Goal: Task Accomplishment & Management: Manage account settings

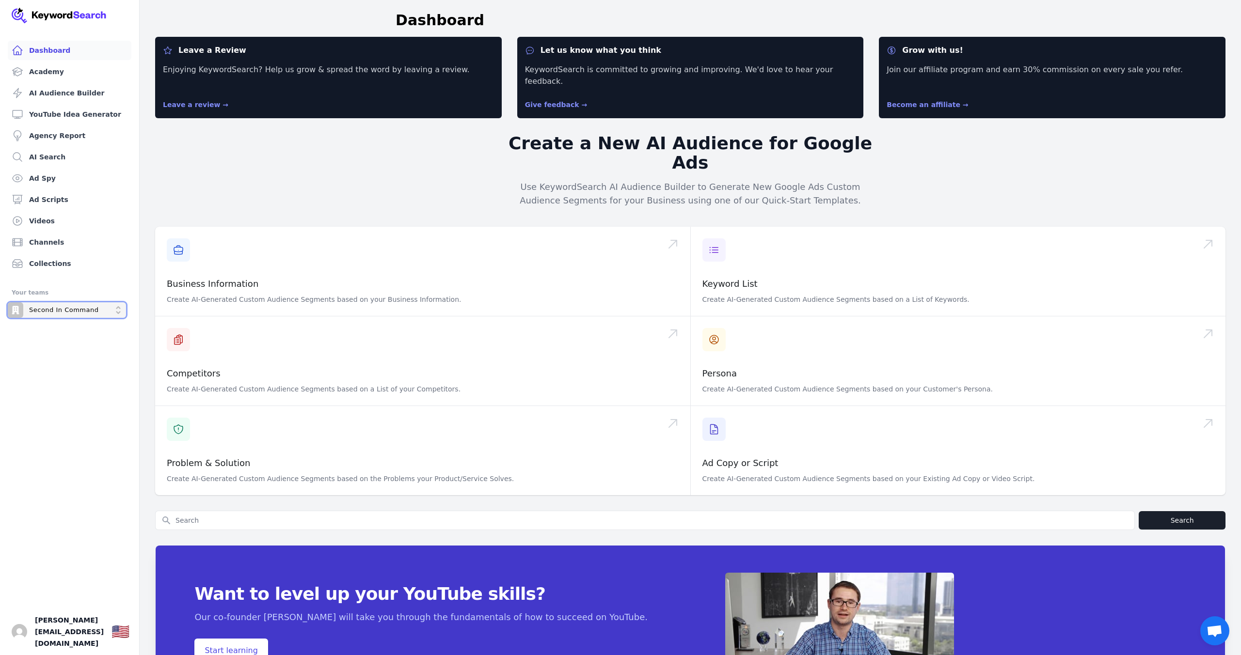
click at [70, 312] on p "Second In Command" at bounding box center [64, 310] width 70 height 9
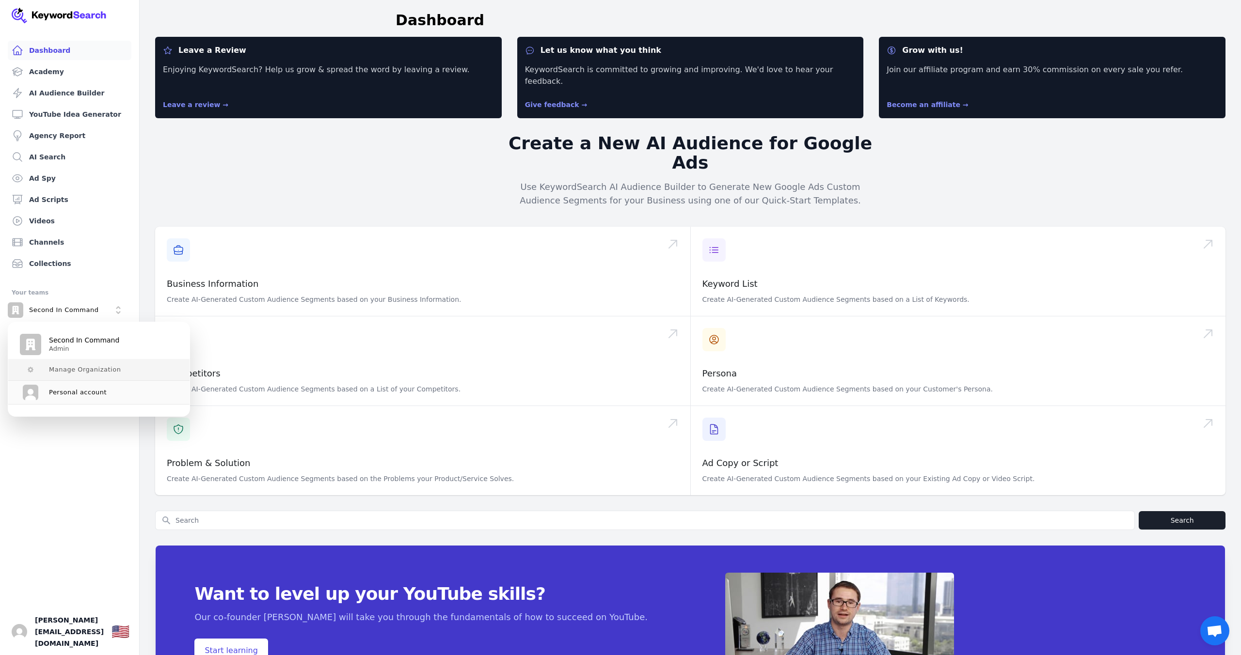
click at [79, 317] on span "Manage Organization" at bounding box center [85, 370] width 72 height 8
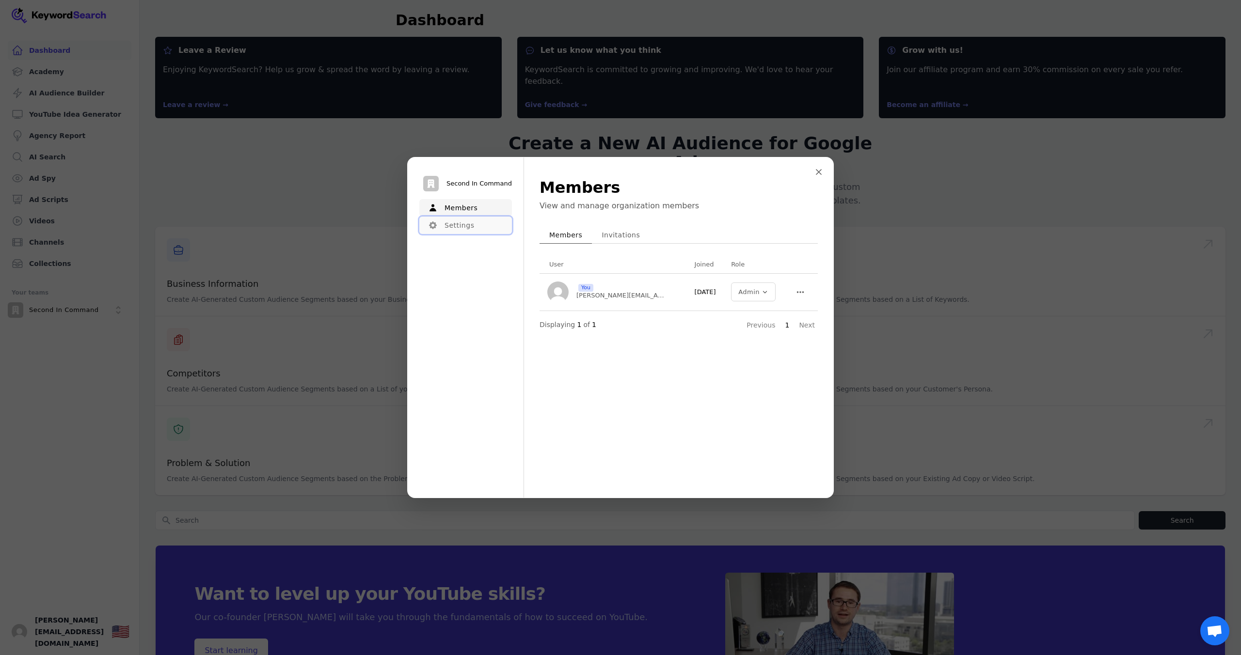
click at [458, 222] on button "Settings" at bounding box center [465, 225] width 93 height 17
drag, startPoint x: 449, startPoint y: 208, endPoint x: 452, endPoint y: 214, distance: 6.1
click at [450, 208] on button "Members" at bounding box center [465, 207] width 93 height 17
click at [613, 232] on button "Invitations" at bounding box center [621, 234] width 58 height 17
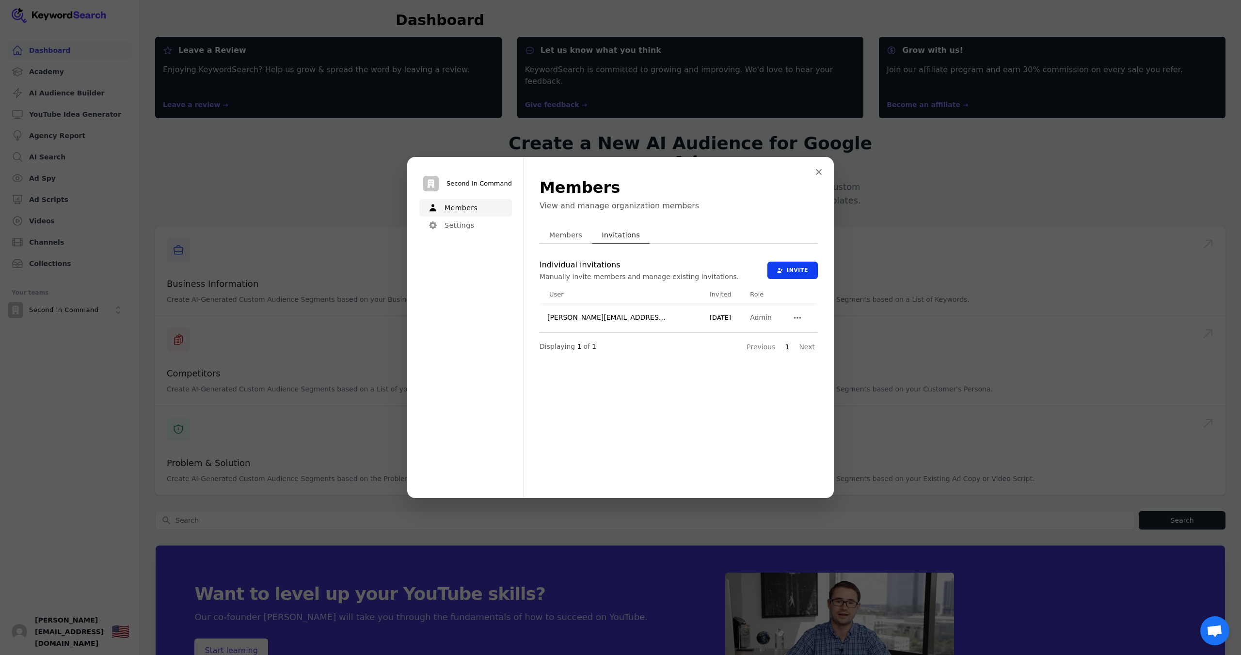
click at [568, 232] on button "Members" at bounding box center [565, 234] width 52 height 17
drag, startPoint x: 818, startPoint y: 171, endPoint x: 645, endPoint y: 176, distance: 173.1
click at [629, 171] on icon "Close modal" at bounding box center [819, 172] width 6 height 6
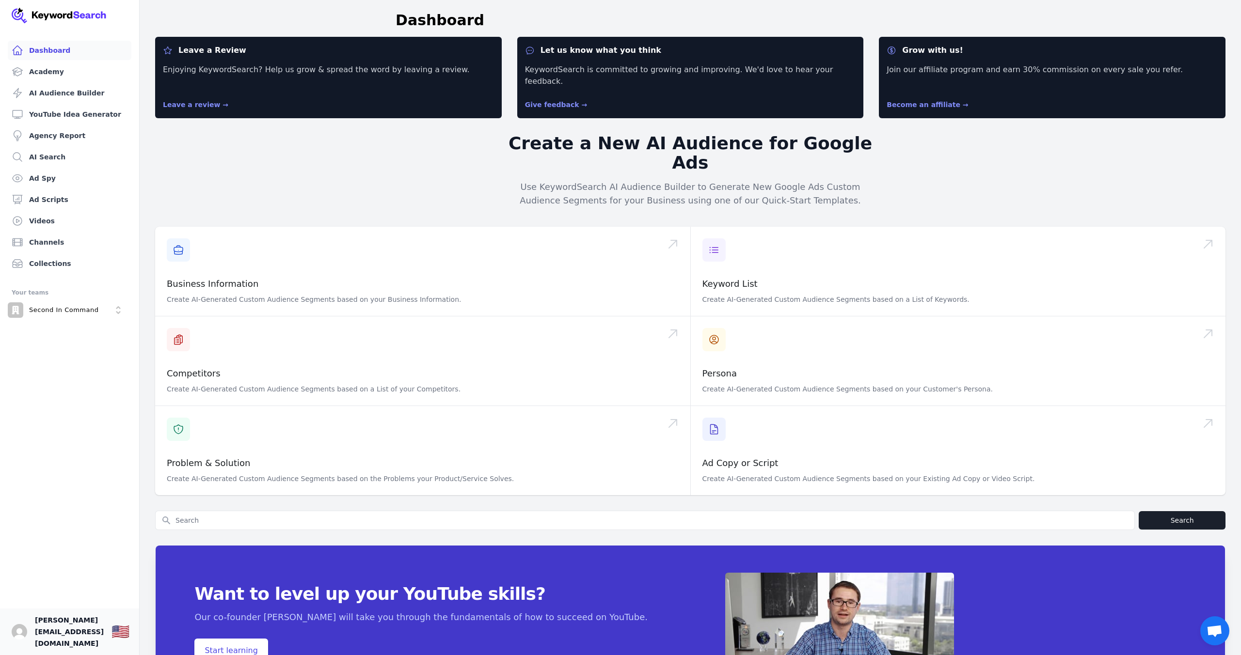
click at [92, 317] on link "Your profile richard@adventurecapital.group Show country selector 🇺🇸" at bounding box center [69, 632] width 139 height 47
click at [94, 317] on span "richard@adventurecapital.group" at bounding box center [69, 631] width 69 height 35
click at [74, 314] on p "Second In Command" at bounding box center [64, 310] width 70 height 9
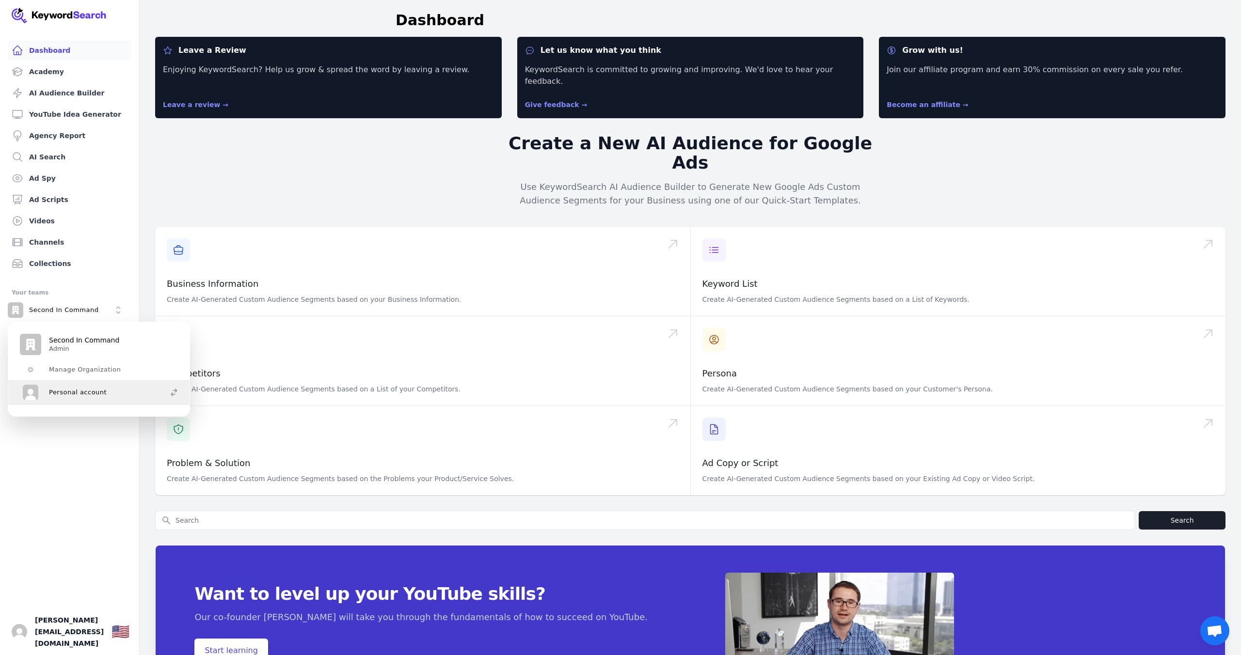
click at [92, 317] on span "Personal account" at bounding box center [78, 393] width 58 height 8
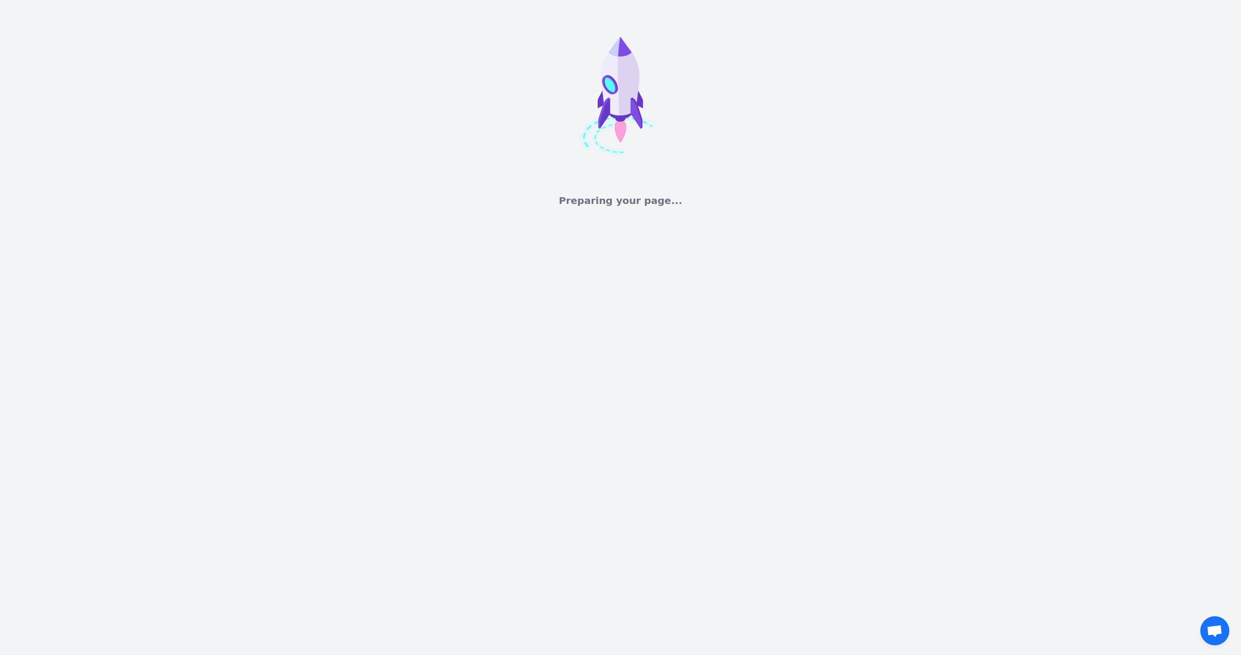
scroll to position [12, 0]
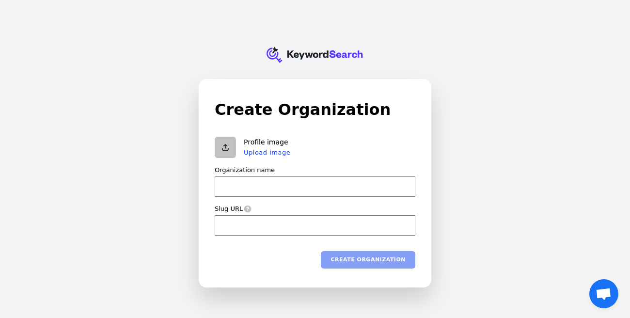
click at [254, 181] on input "Organization name" at bounding box center [315, 186] width 201 height 20
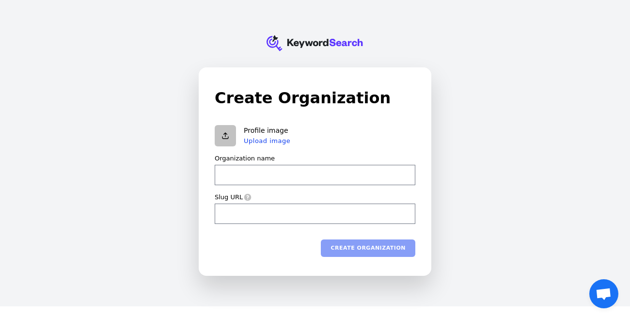
type input "S"
type input "s"
type input "Se"
type input "se"
type input "Sec"
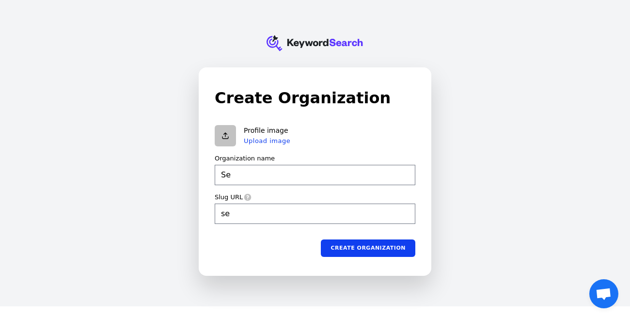
type input "sec"
type input "Seco"
type input "seco"
type input "Secon"
type input "secon"
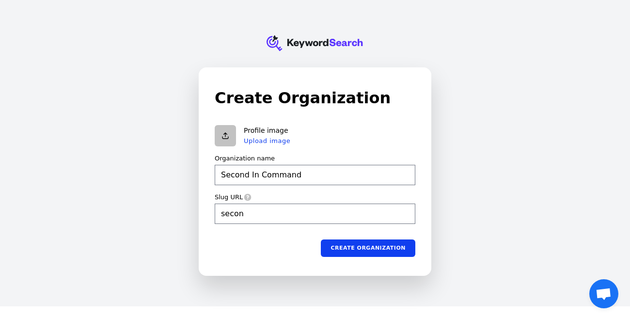
type input "Second In Command"
type input "second-in-command"
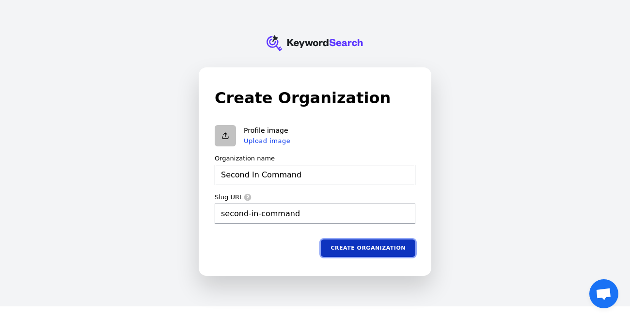
click at [375, 248] on button "Create organization" at bounding box center [368, 247] width 94 height 17
type input "Second In Command"
type input "second-in-command"
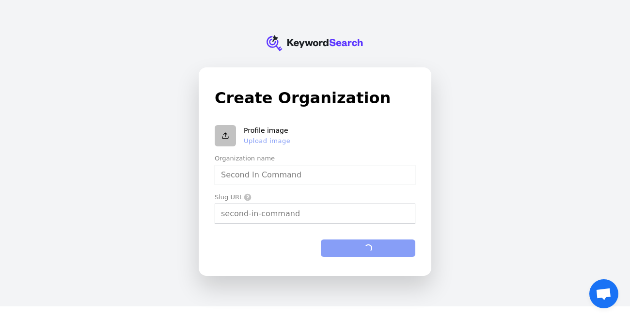
type input "Second In Command"
type input "second-in-command"
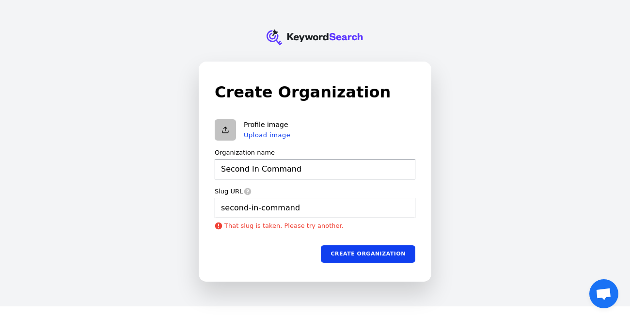
type input "Second In Command"
type input "second-in-command"
click at [297, 183] on form "Profile image Upload image Organization name Second In Command Slug URL second-…" at bounding box center [315, 190] width 201 height 143
type input "Second In Command"
type input "second-in-command"
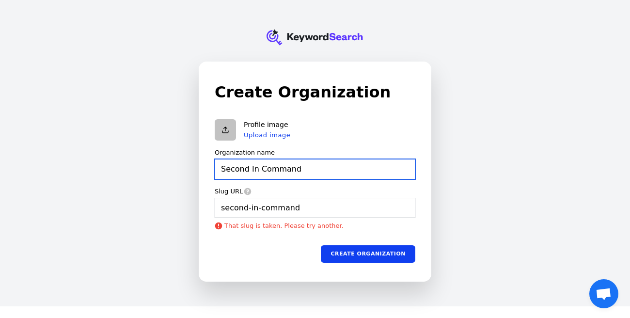
click at [300, 173] on input "Second In Command" at bounding box center [315, 169] width 201 height 20
type input "Second In Command3"
type input "second-in-command3"
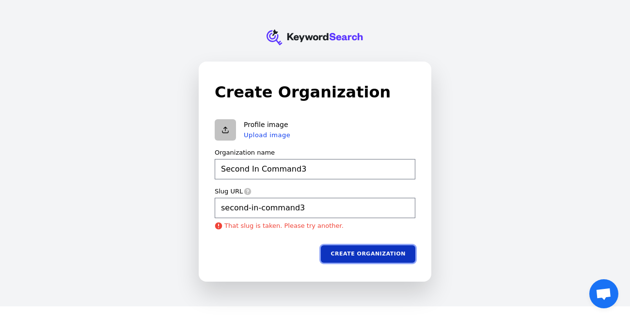
click at [355, 250] on button "Create organization" at bounding box center [368, 253] width 94 height 17
type input "Second In Command3"
type input "second-in-command3"
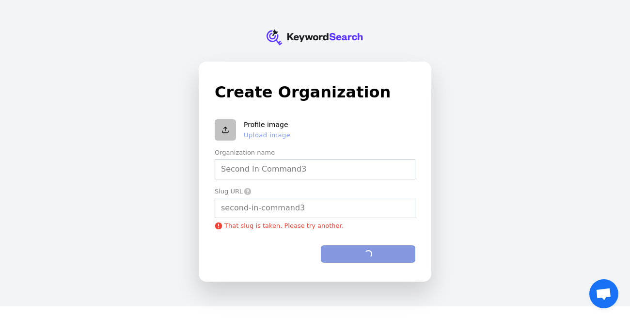
type input "Second In Command3"
type input "second-in-command3"
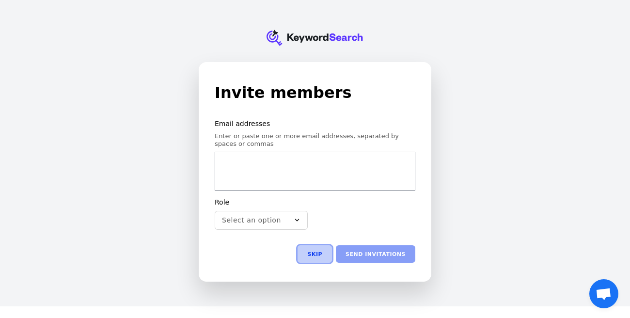
click at [316, 254] on button "Skip" at bounding box center [315, 253] width 34 height 17
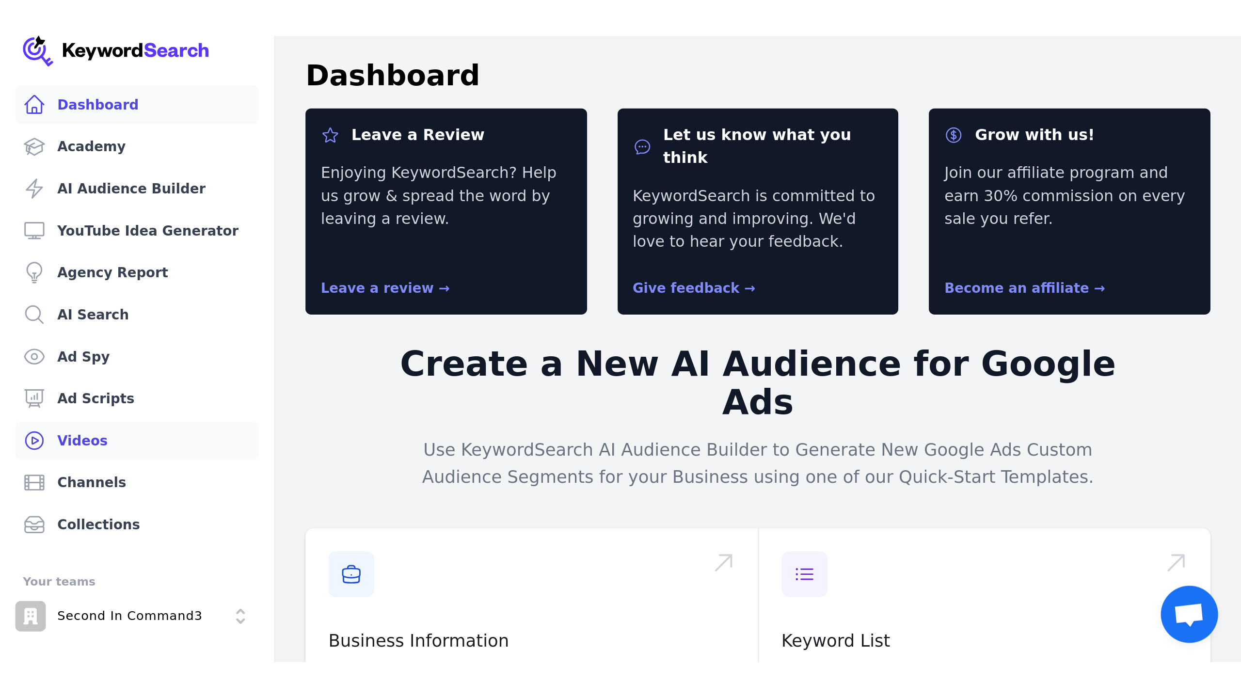
scroll to position [32, 0]
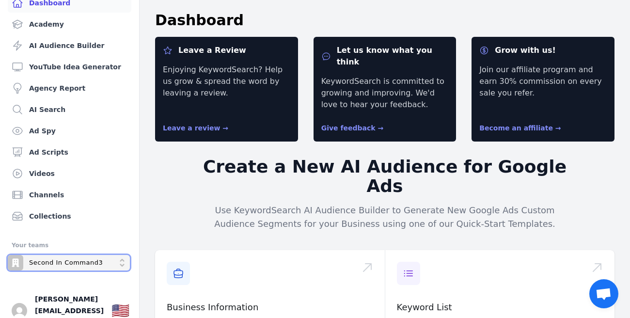
click at [111, 266] on button "Second In Command3" at bounding box center [69, 263] width 122 height 16
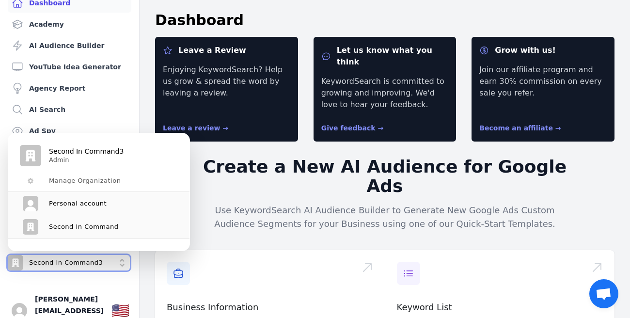
click at [111, 266] on button "Second In Command3" at bounding box center [69, 263] width 122 height 16
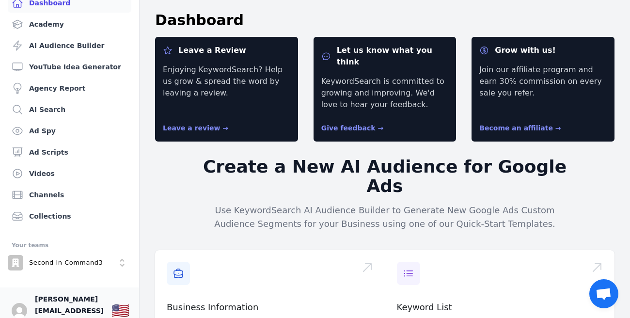
click at [104, 303] on span "[PERSON_NAME][EMAIL_ADDRESS][DOMAIN_NAME]" at bounding box center [69, 310] width 69 height 35
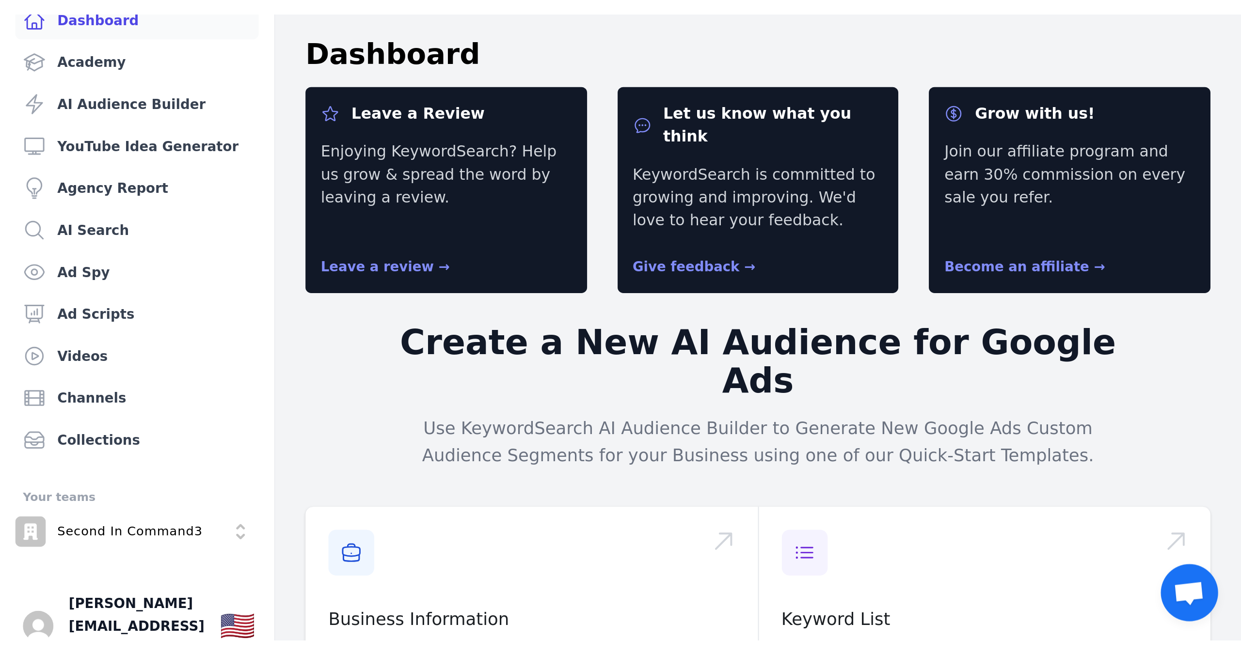
scroll to position [0, 0]
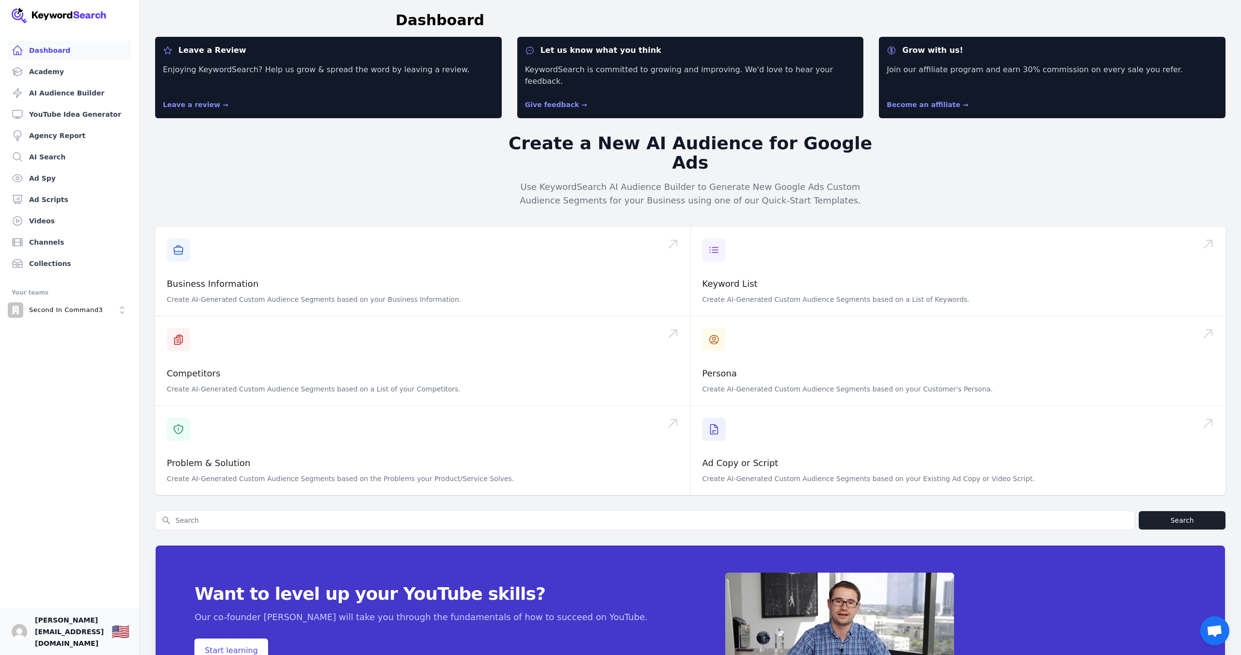
click at [104, 317] on span "[PERSON_NAME][EMAIL_ADDRESS][DOMAIN_NAME]" at bounding box center [69, 631] width 69 height 35
click at [629, 317] on span "Open chat" at bounding box center [1214, 630] width 29 height 29
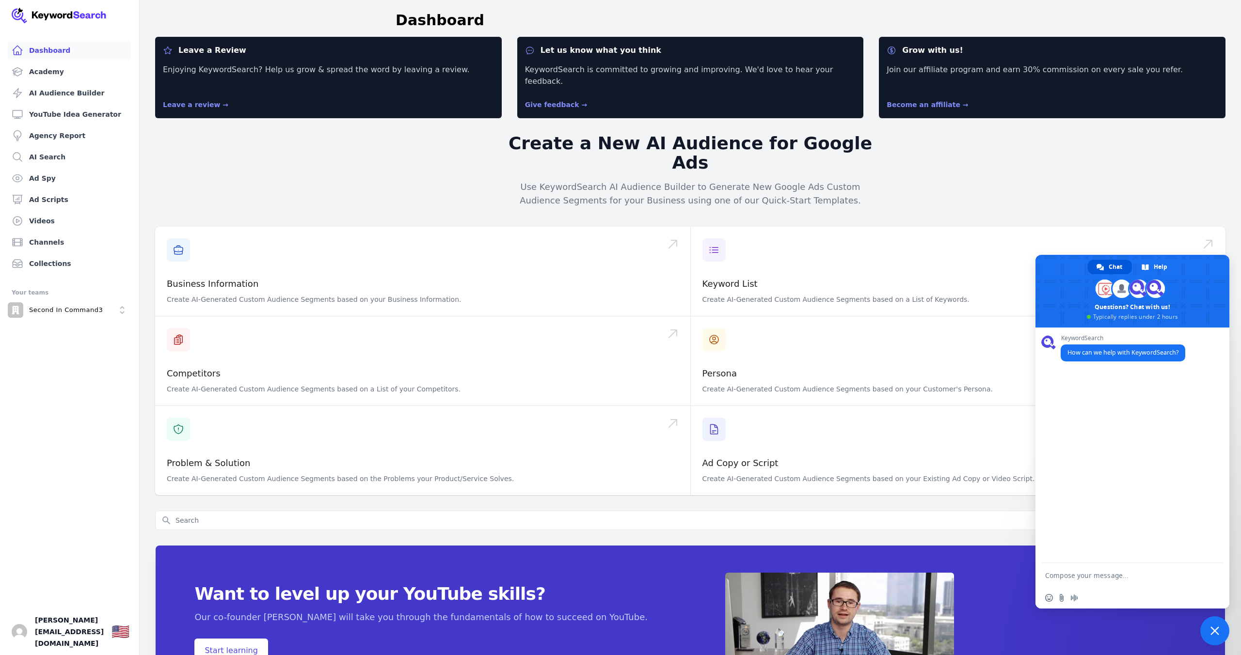
click at [629, 317] on span "Close chat" at bounding box center [1214, 631] width 9 height 9
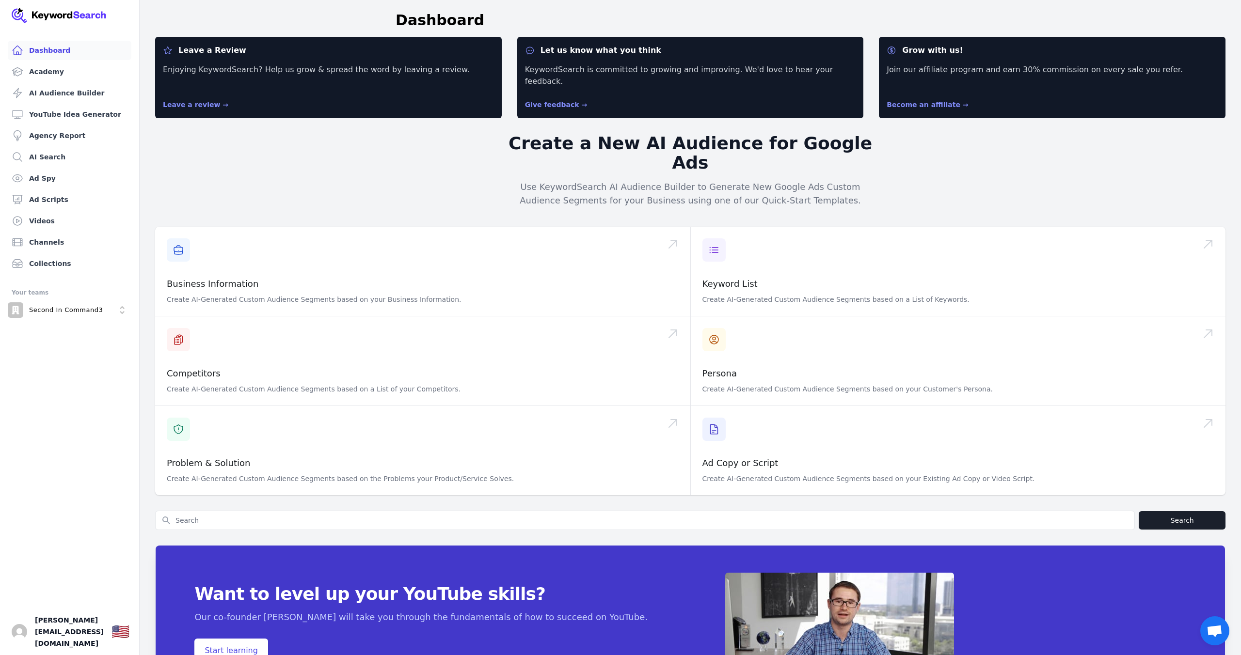
click at [629, 317] on span "Open chat" at bounding box center [1214, 632] width 16 height 14
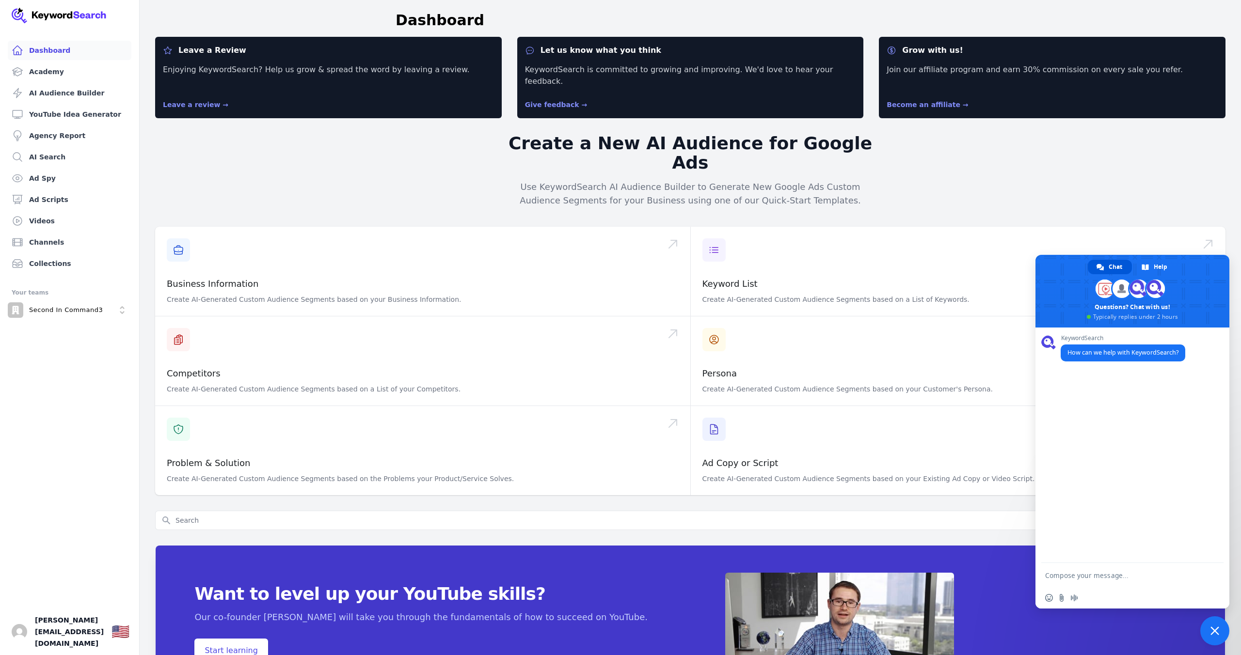
click at [629, 317] on textarea "Compose your message..." at bounding box center [1121, 575] width 153 height 9
type textarea "Cancel Trial"
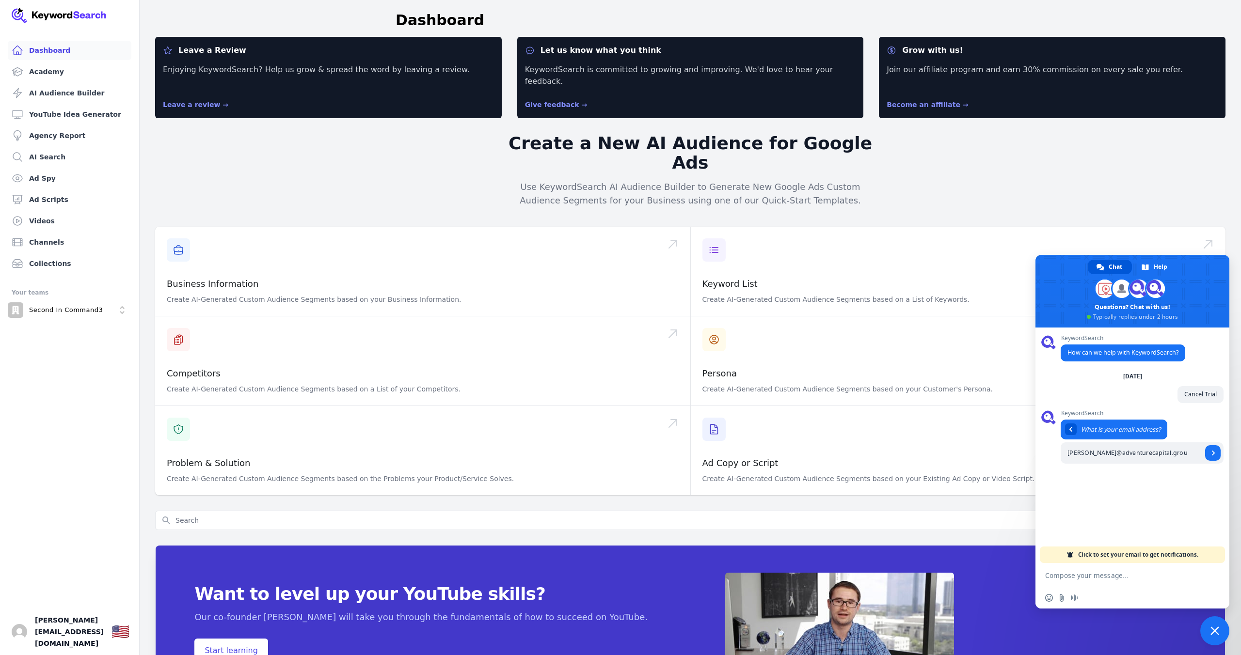
type input "[PERSON_NAME][EMAIL_ADDRESS][DOMAIN_NAME]"
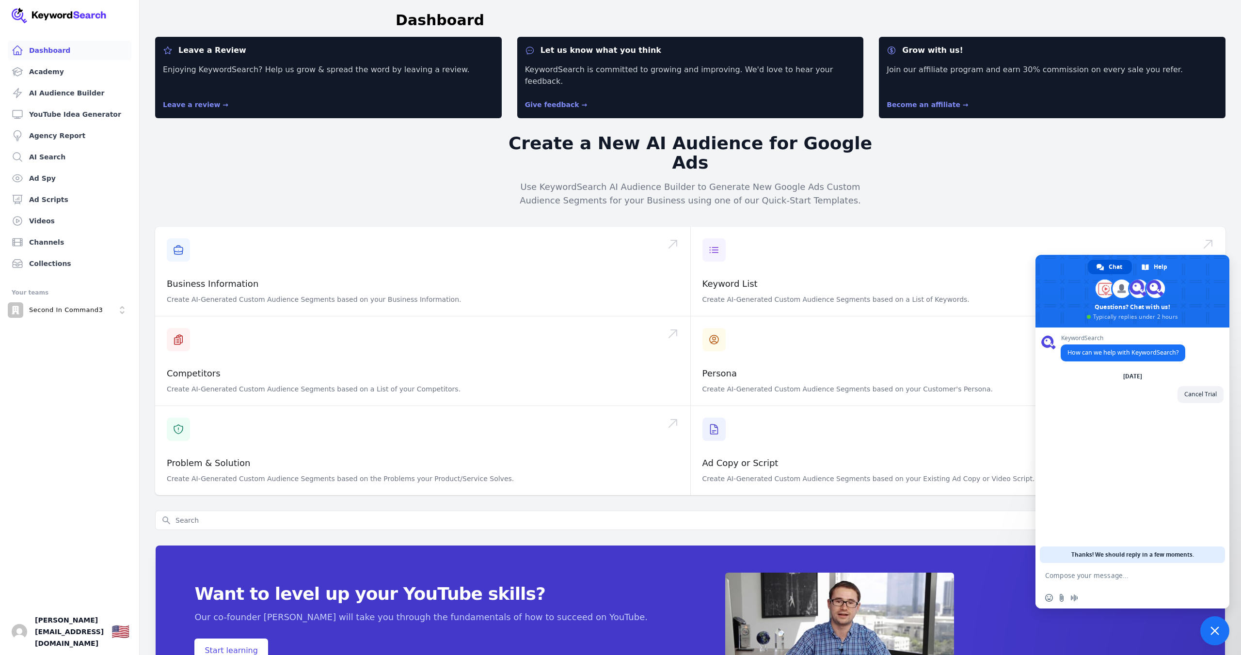
scroll to position [0, 0]
click at [629, 317] on div "No, thanks" at bounding box center [1145, 465] width 44 height 16
click at [629, 317] on textarea "Compose your message..." at bounding box center [1121, 575] width 153 height 9
type textarea "Please email me or help me cancel my trial."
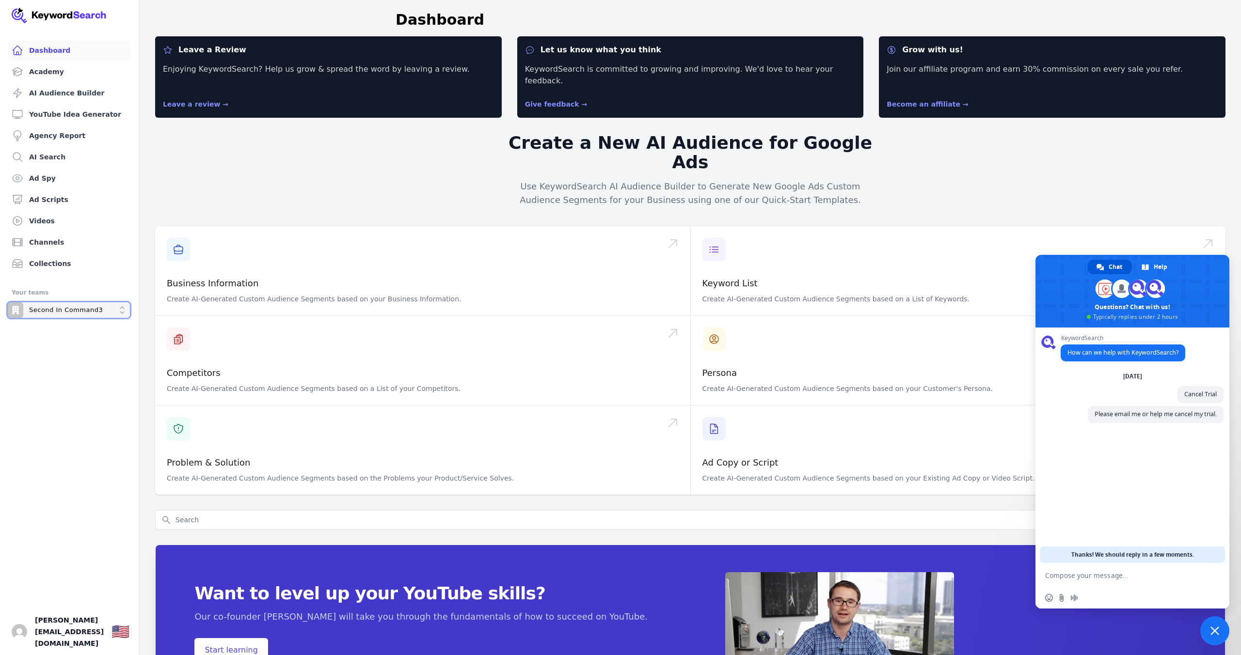
click at [78, 312] on p "Second In Command3" at bounding box center [66, 310] width 74 height 9
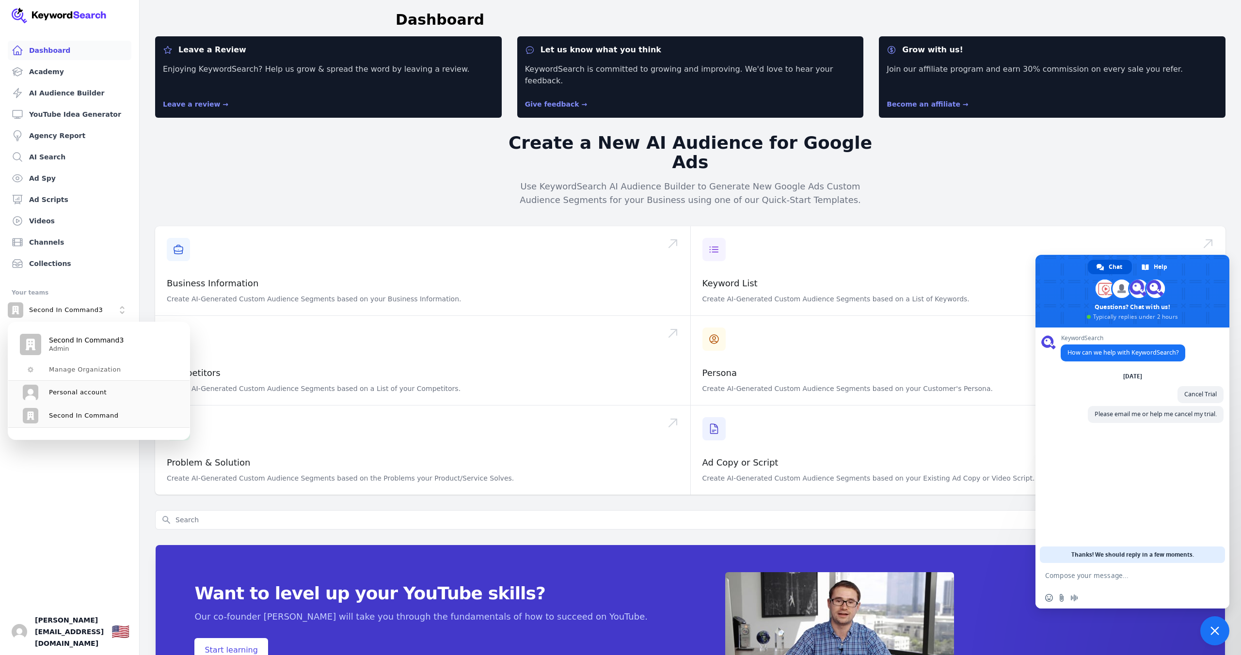
click at [84, 317] on ul "Dashboard Academy AI Audience Builder YouTube Idea Generator Agency Report AI S…" at bounding box center [70, 348] width 116 height 614
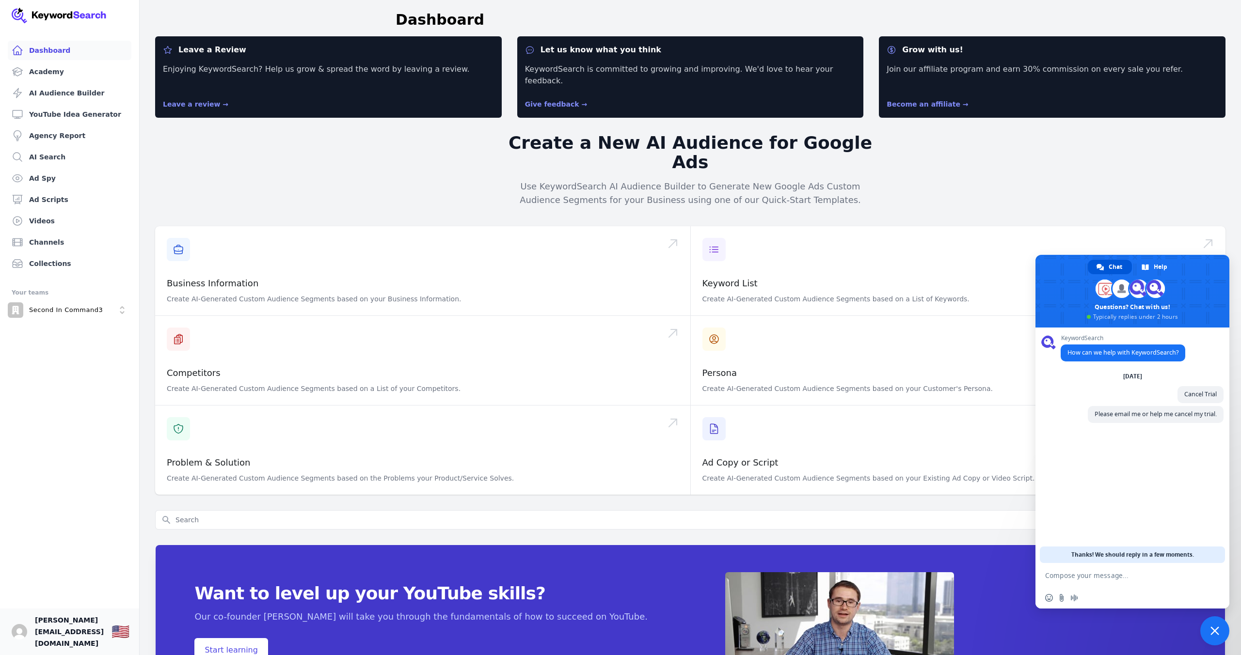
click at [83, 317] on span "[PERSON_NAME][EMAIL_ADDRESS][DOMAIN_NAME]" at bounding box center [69, 631] width 69 height 35
click at [94, 317] on link "Your profile [PERSON_NAME][EMAIL_ADDRESS][DOMAIN_NAME] Show country selector 🇺🇸" at bounding box center [69, 632] width 139 height 47
click at [19, 317] on img "Open user button" at bounding box center [20, 632] width 16 height 16
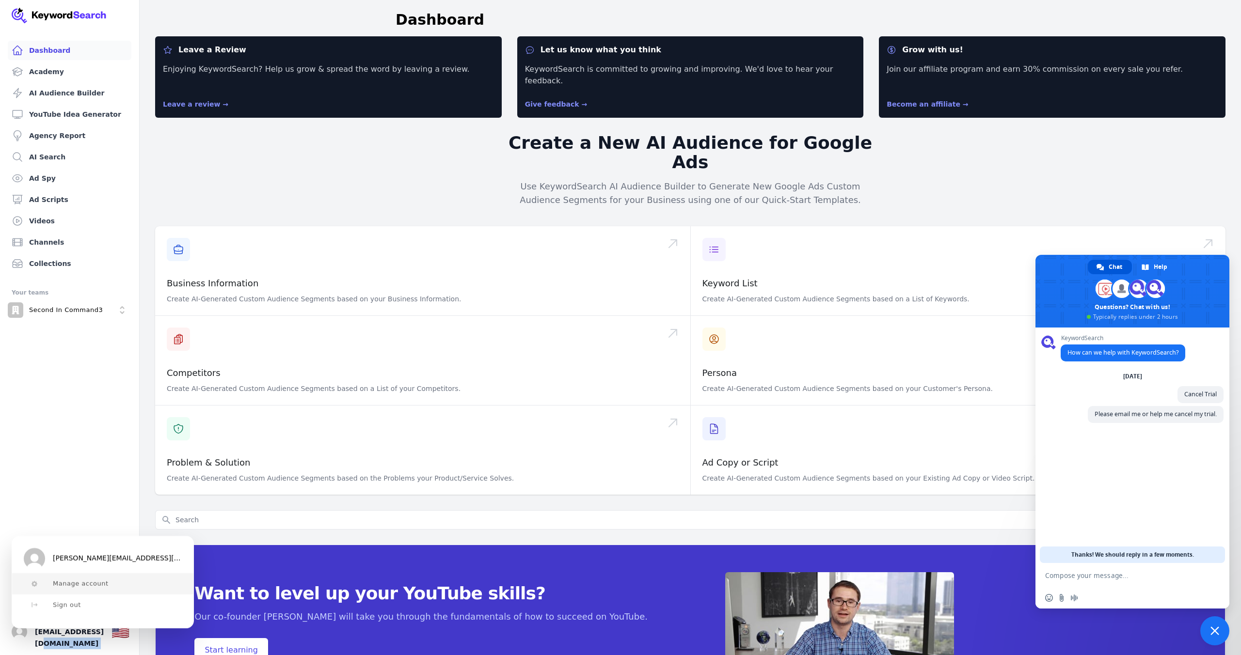
click at [84, 317] on span "Manage account" at bounding box center [81, 584] width 56 height 8
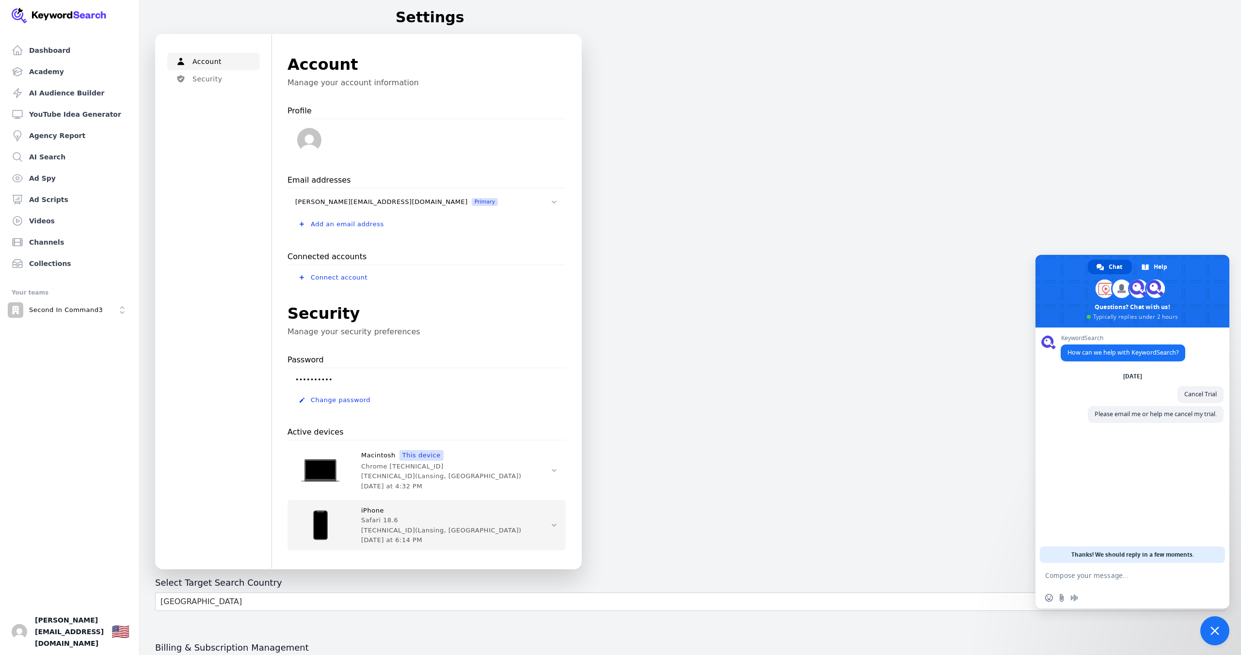
scroll to position [109, 0]
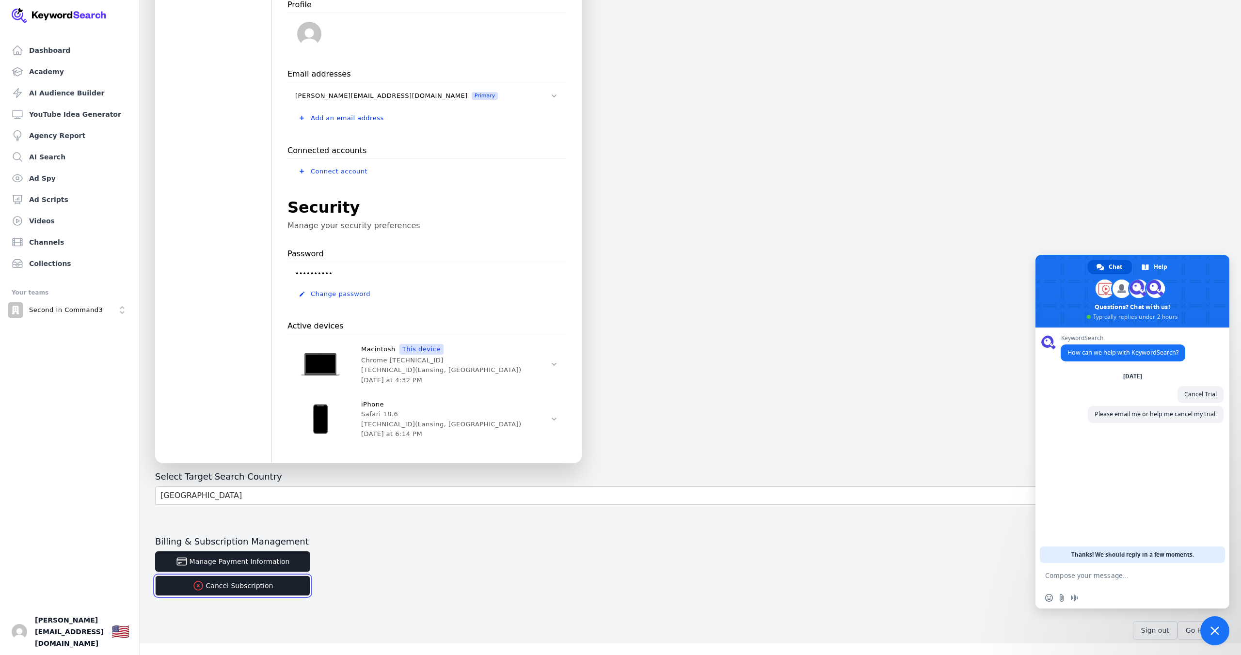
click at [242, 317] on button "Cancel Subscription" at bounding box center [232, 586] width 155 height 20
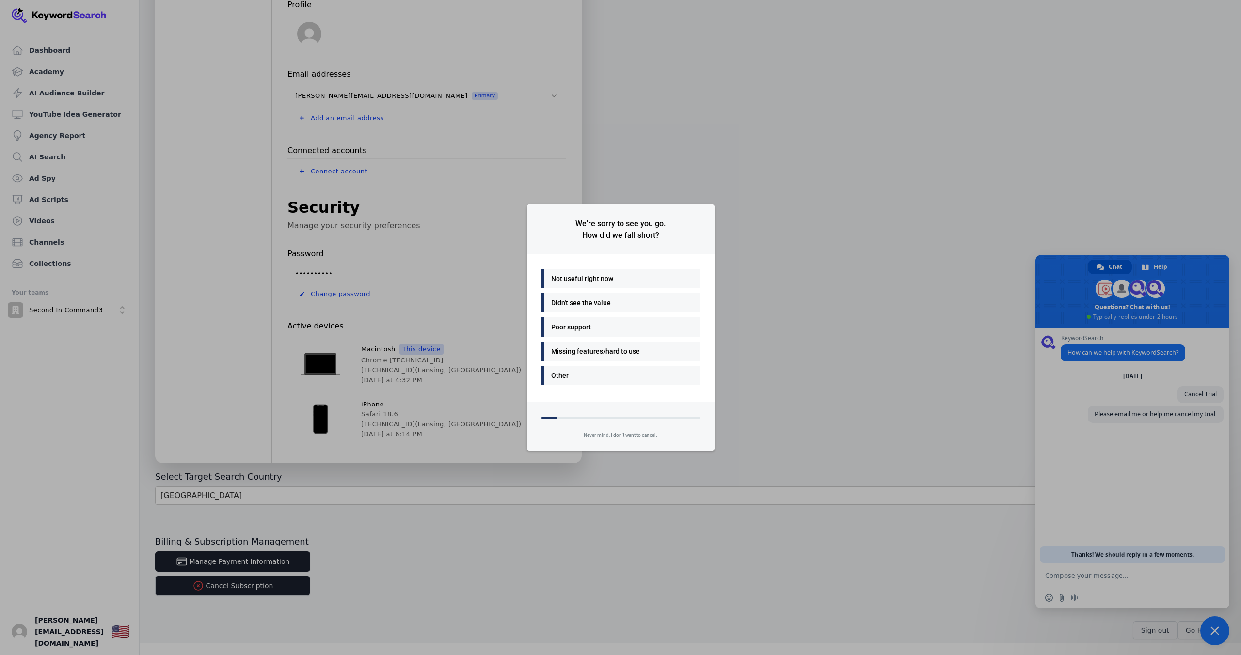
click at [611, 277] on div "Not useful right now" at bounding box center [618, 279] width 134 height 12
click at [629, 277] on div "Many things - I'll be back" at bounding box center [618, 279] width 134 height 12
click at [629, 304] on div "No, I'd rather just cancel" at bounding box center [618, 303] width 134 height 12
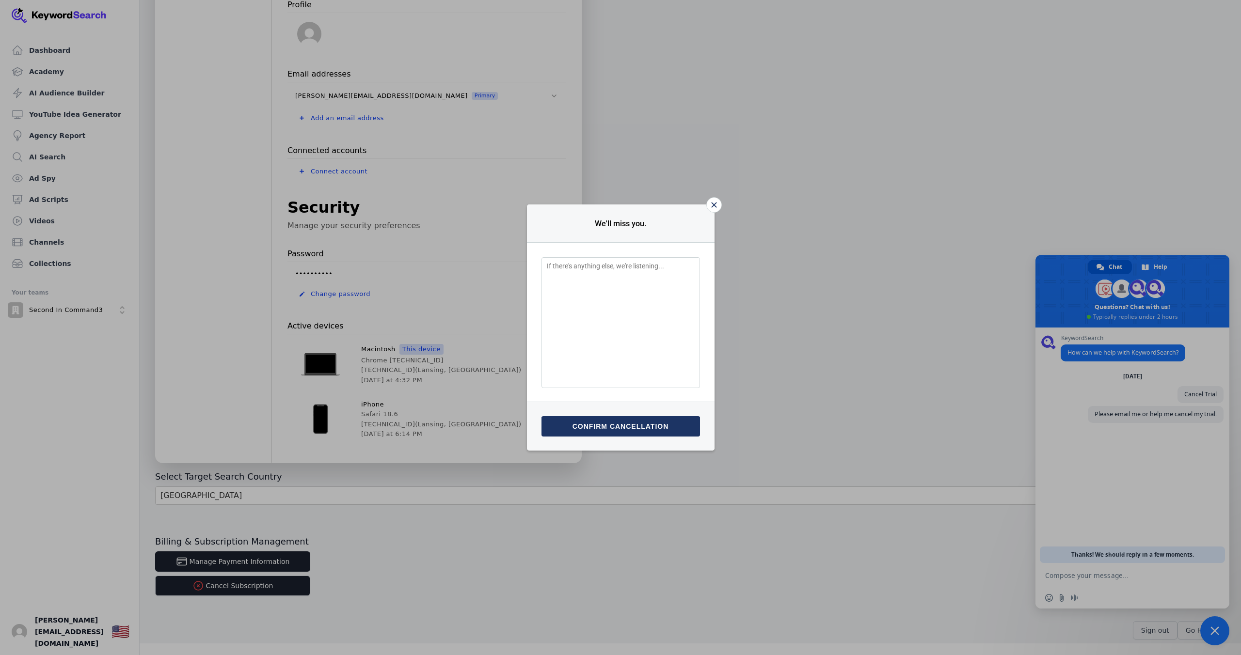
click at [616, 289] on textarea "Feedback Input" at bounding box center [620, 322] width 158 height 131
click at [621, 317] on button "Confirm cancellation" at bounding box center [620, 426] width 158 height 20
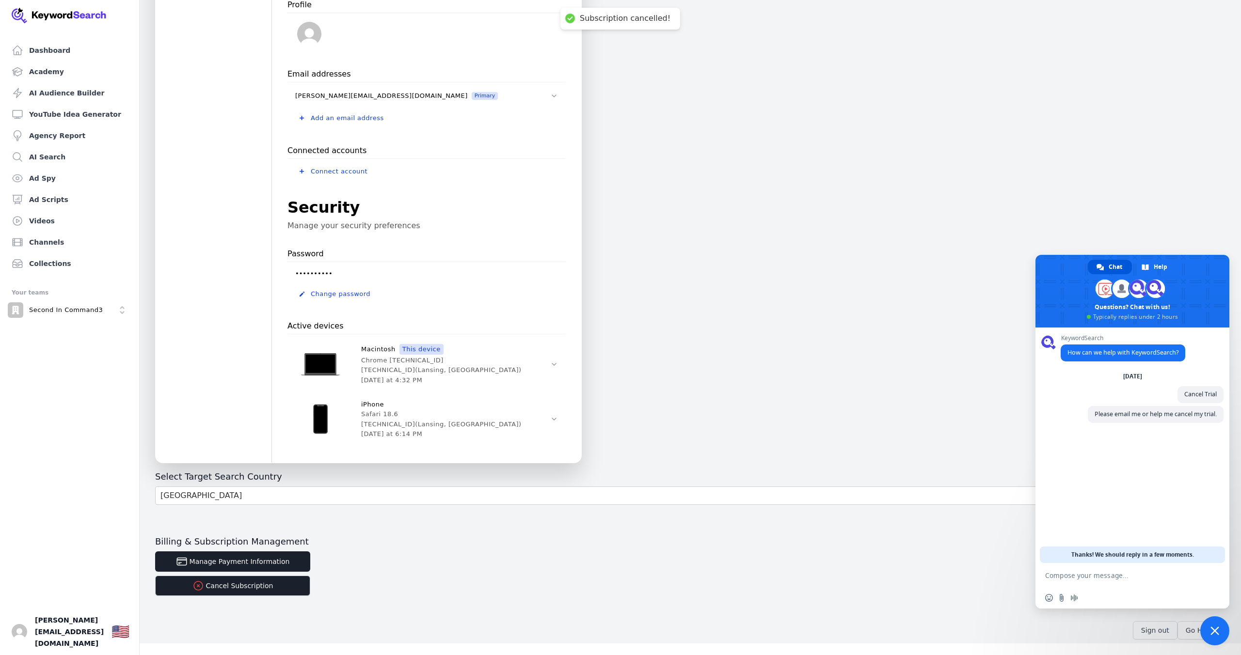
scroll to position [105, 0]
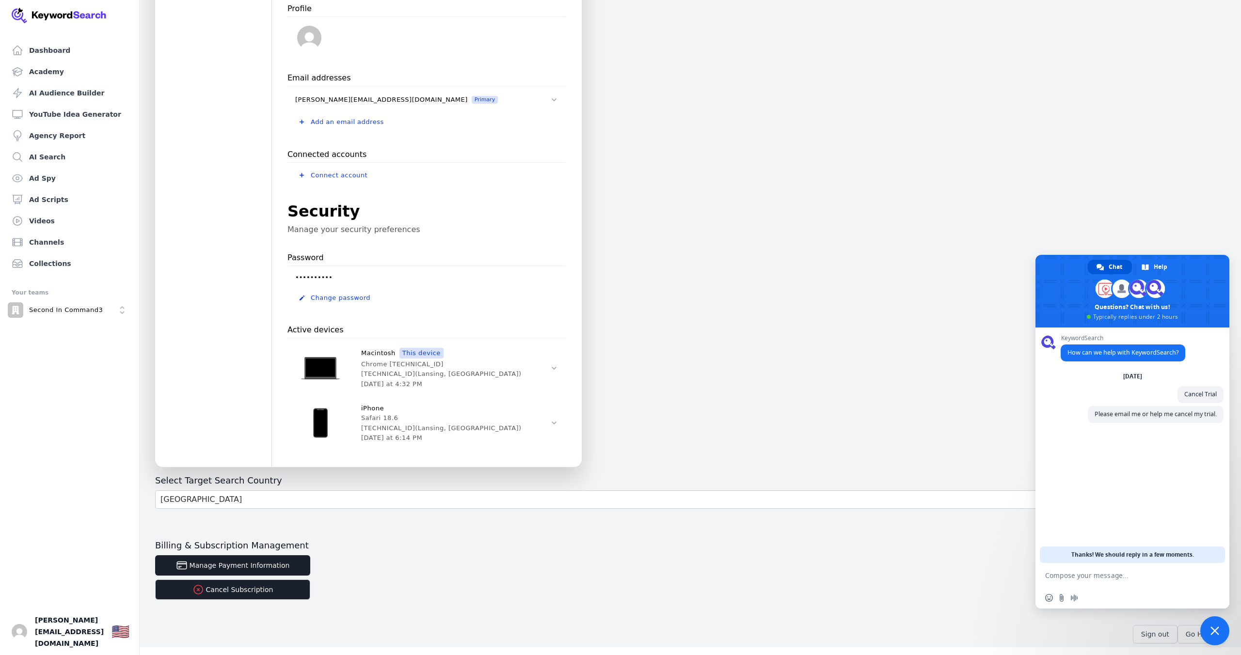
click at [629, 317] on form at bounding box center [1121, 576] width 153 height 26
click at [629, 317] on textarea "Compose your message..." at bounding box center [1121, 575] width 153 height 9
type textarea "Nevermind found the button"
drag, startPoint x: 815, startPoint y: 421, endPoint x: 818, endPoint y: 433, distance: 13.0
click at [629, 317] on div "Account Security Menu Account Manage your account information Profile Email add…" at bounding box center [690, 288] width 1101 height 712
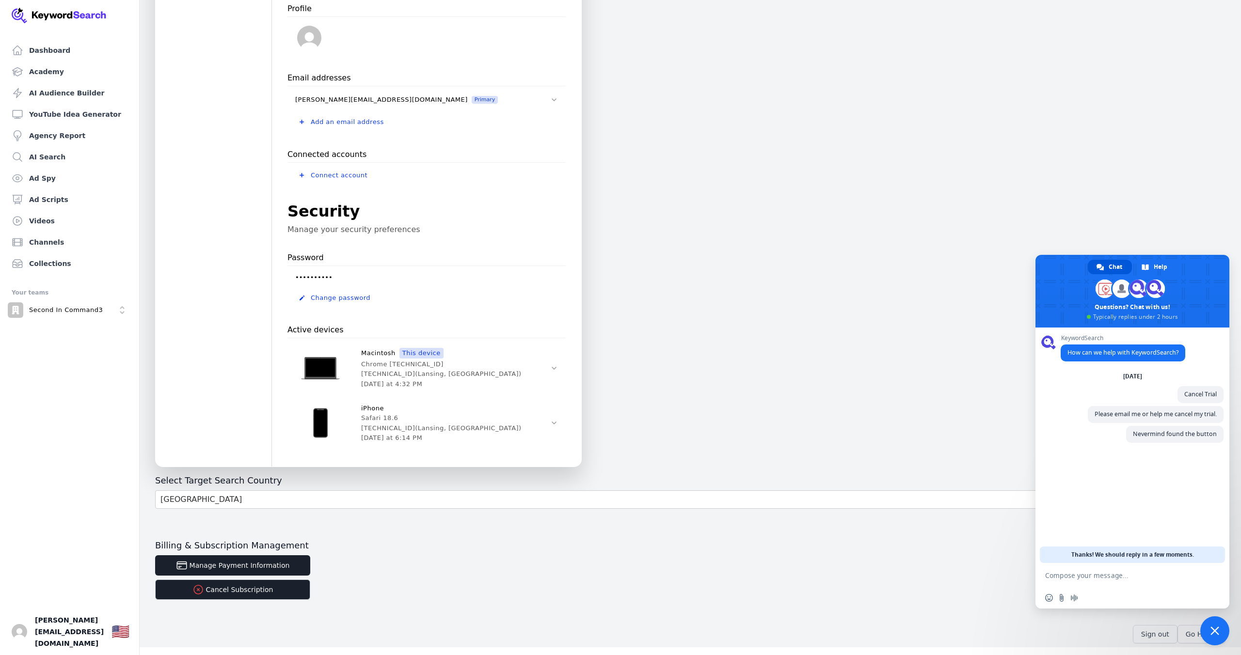
click at [629, 317] on span "Close chat" at bounding box center [1214, 631] width 9 height 9
